Goal: Information Seeking & Learning: Understand process/instructions

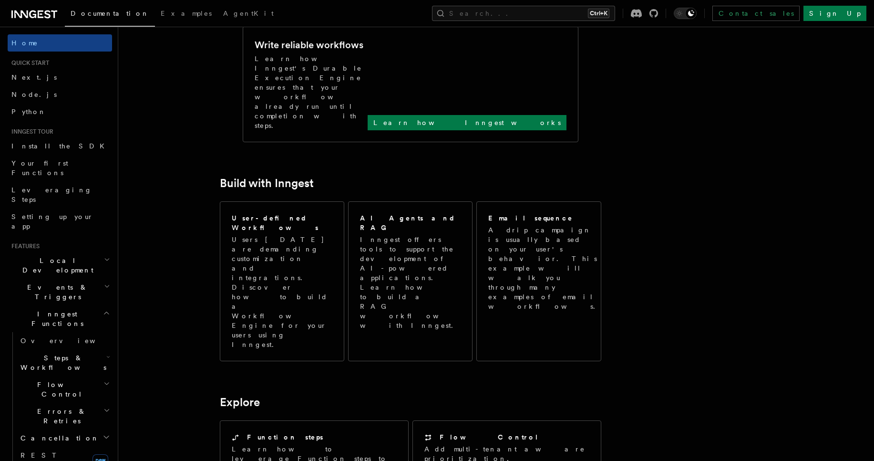
scroll to position [401, 0]
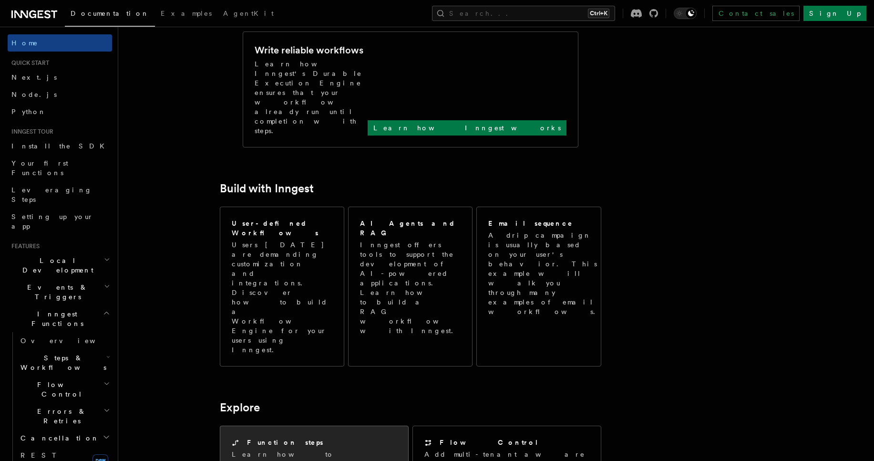
click at [292, 449] on p "Learn how to leverage Function steps to build reliable workflows." at bounding box center [314, 468] width 165 height 38
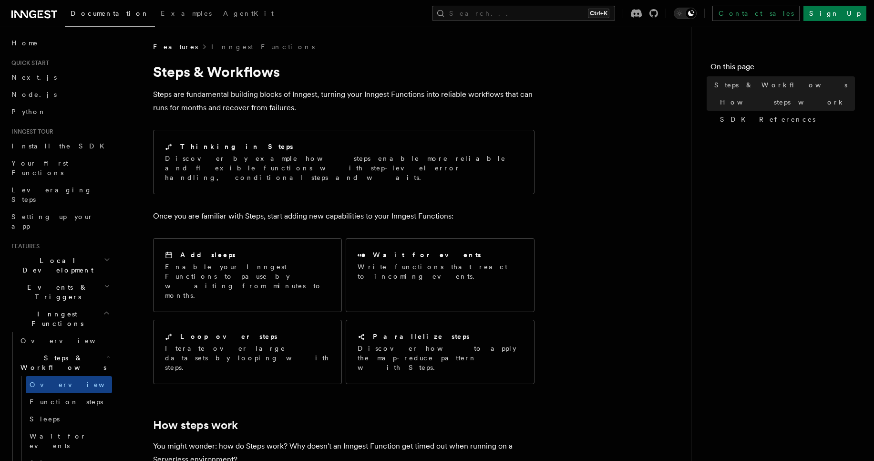
click at [314, 93] on p "Steps are fundamental building blocks of Inngest, turning your Inngest Function…" at bounding box center [343, 101] width 381 height 27
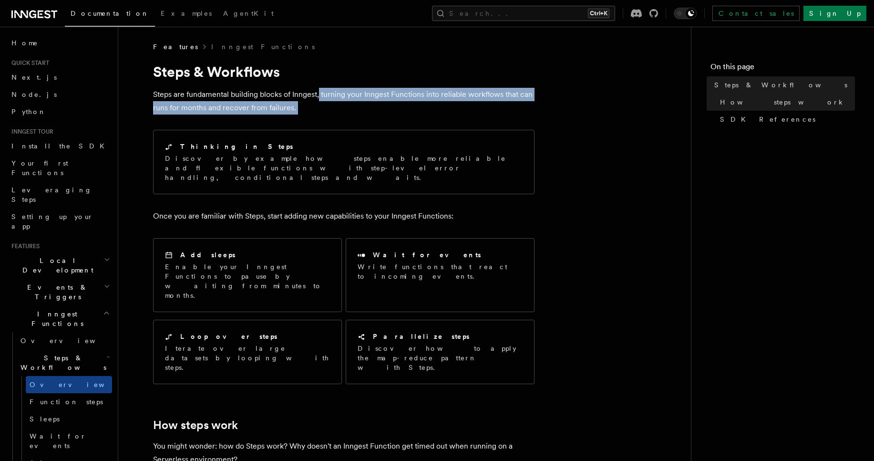
drag, startPoint x: 319, startPoint y: 93, endPoint x: 533, endPoint y: 126, distance: 216.7
click at [486, 110] on p "Steps are fundamental building blocks of Inngest, turning your Inngest Function…" at bounding box center [343, 101] width 381 height 27
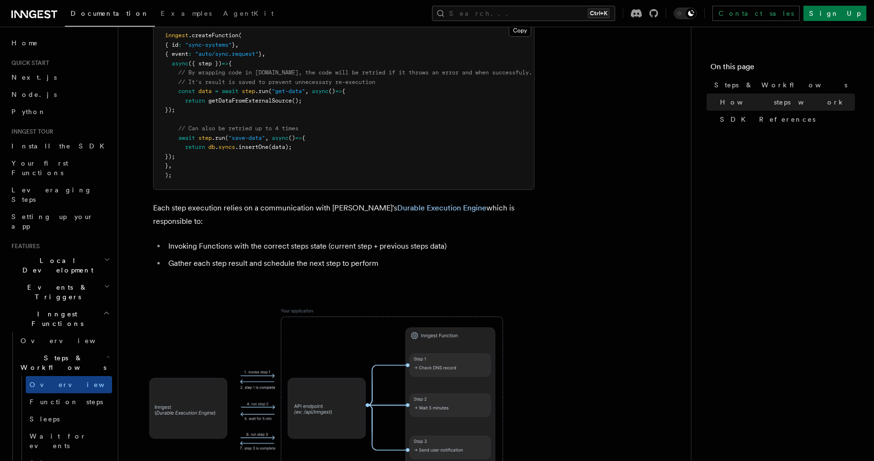
scroll to position [515, 0]
click at [695, 315] on nav "On this page Steps & Workflows How steps work SDK References" at bounding box center [782, 244] width 183 height 434
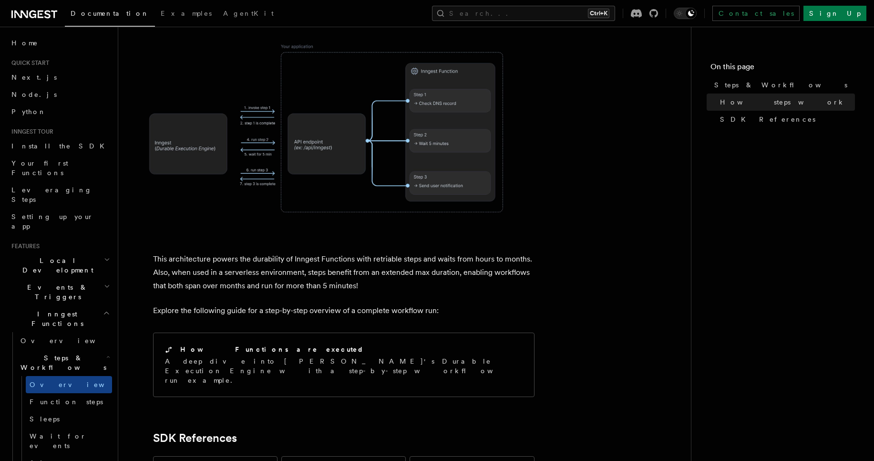
scroll to position [801, 0]
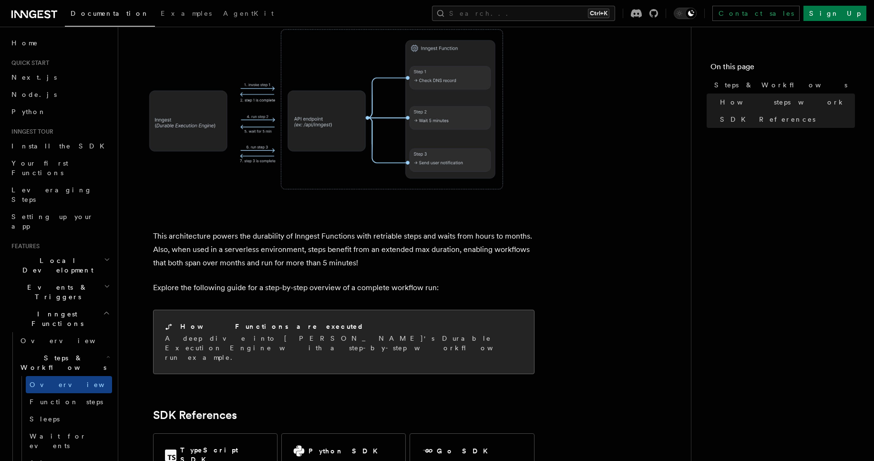
click at [368, 333] on p "A deep dive into [PERSON_NAME]'s Durable Execution Engine with a step-by-step w…" at bounding box center [344, 347] width 358 height 29
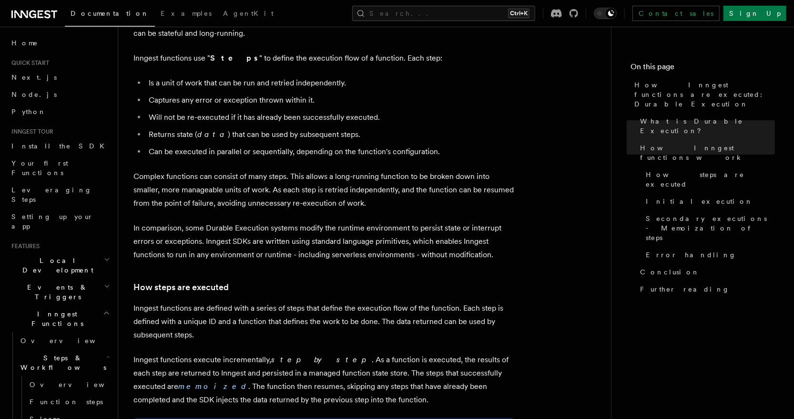
scroll to position [468, 0]
click at [350, 352] on p "Inngest functions execute incrementally, step by step . As a function is execut…" at bounding box center [324, 378] width 381 height 53
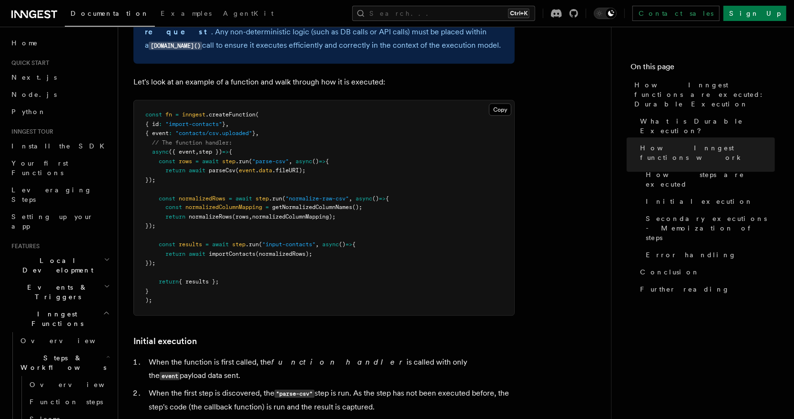
scroll to position [884, 0]
click at [500, 104] on button "Copy Copied" at bounding box center [500, 110] width 22 height 12
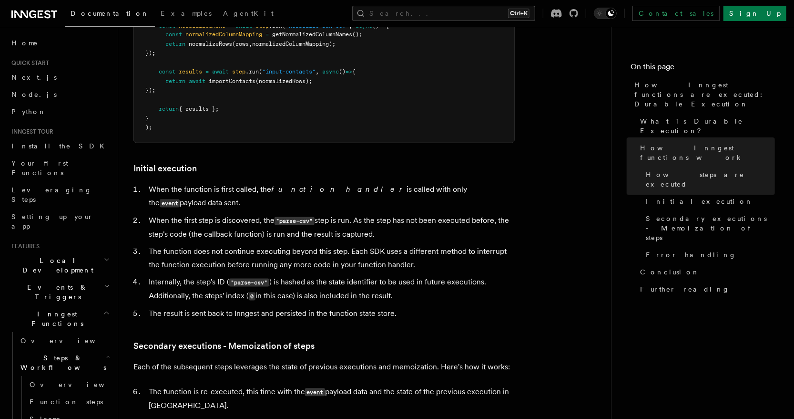
scroll to position [1092, 0]
